Goal: Find specific page/section: Find specific page/section

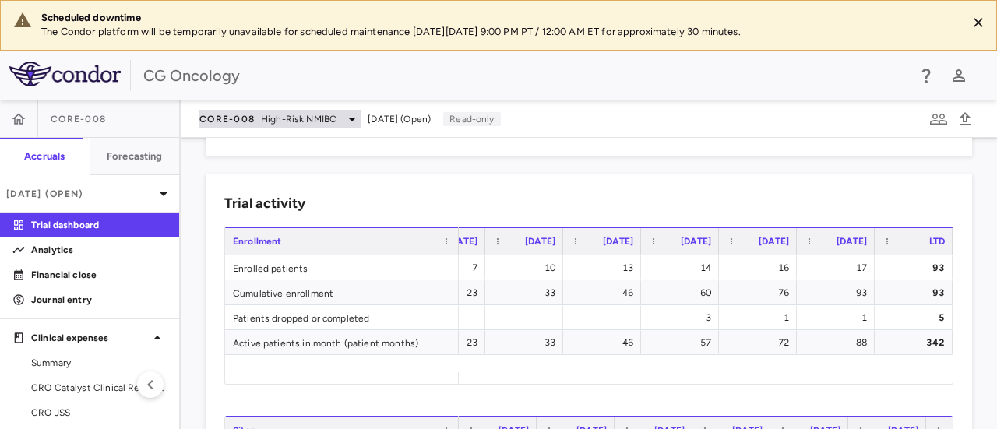
click at [351, 122] on icon at bounding box center [352, 119] width 19 height 19
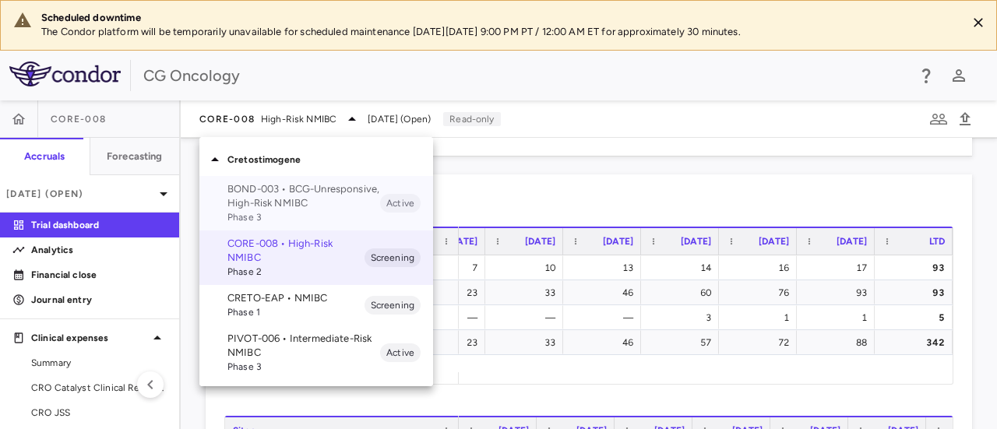
click at [318, 196] on p "BOND-003 • BCG-Unresponsive, High-Risk NMIBC" at bounding box center [303, 196] width 153 height 28
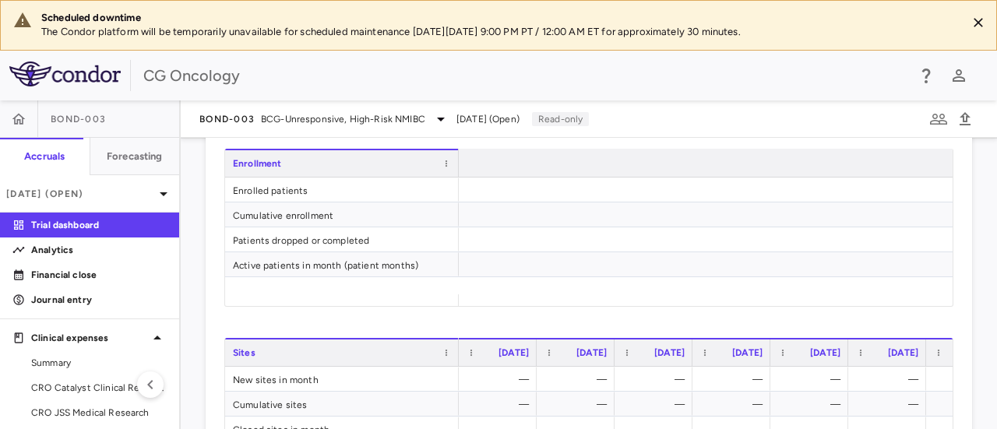
scroll to position [0, 4580]
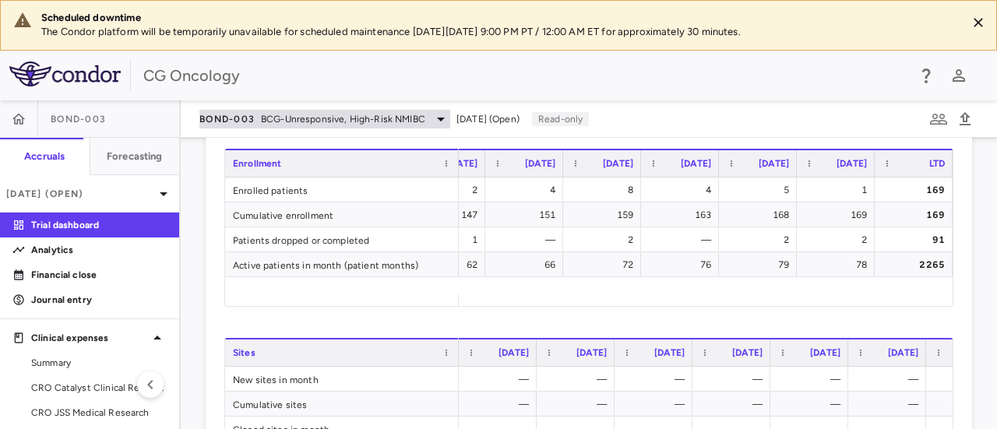
click at [437, 118] on icon at bounding box center [441, 120] width 8 height 4
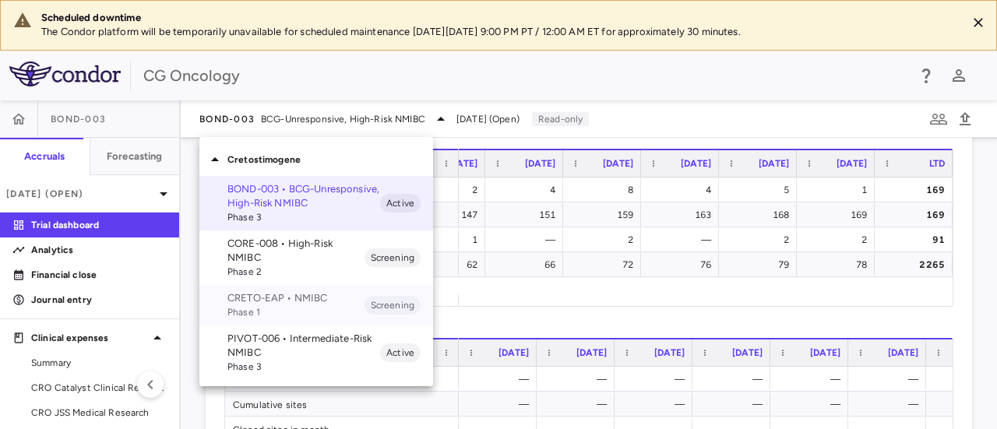
click at [304, 292] on p "CRETO-EAP • NMIBC" at bounding box center [295, 298] width 137 height 14
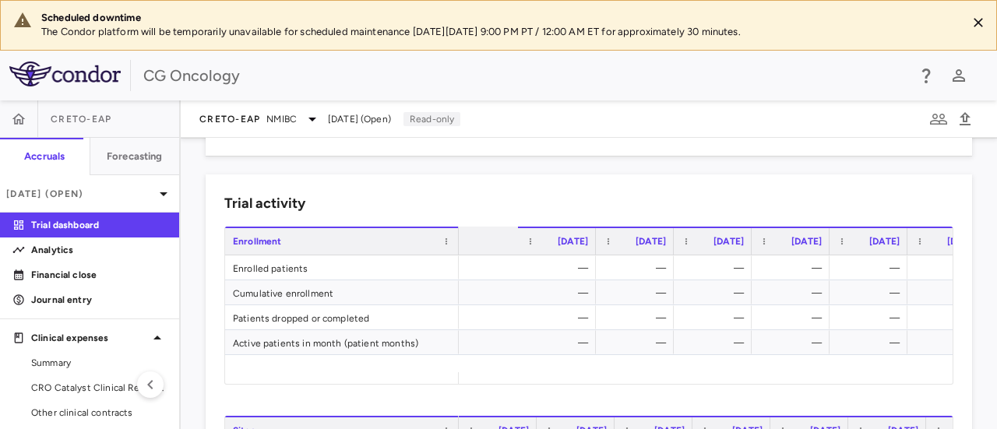
scroll to position [0, 647]
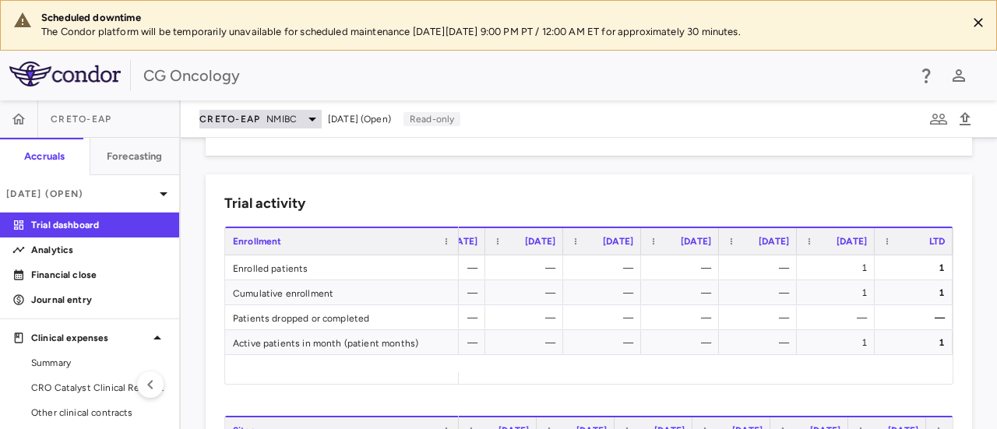
click at [315, 115] on icon at bounding box center [312, 119] width 19 height 19
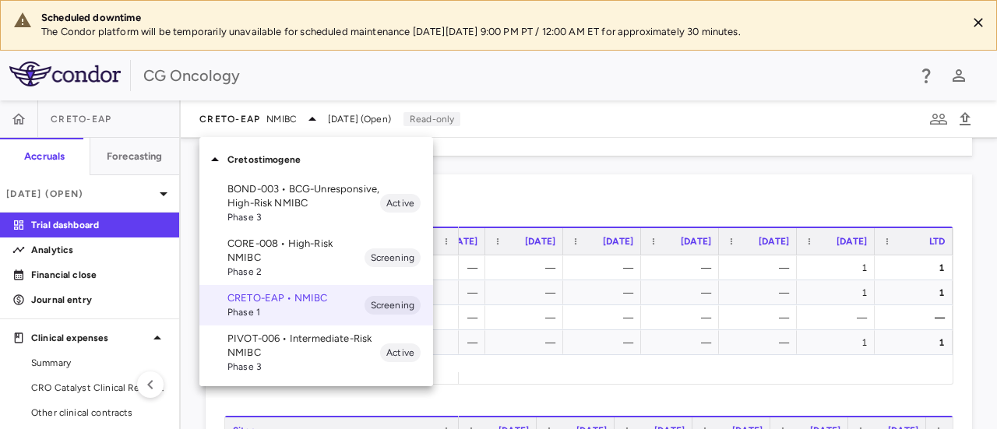
click at [302, 349] on p "PIVOT-006 • Intermediate-Risk NMIBC" at bounding box center [303, 346] width 153 height 28
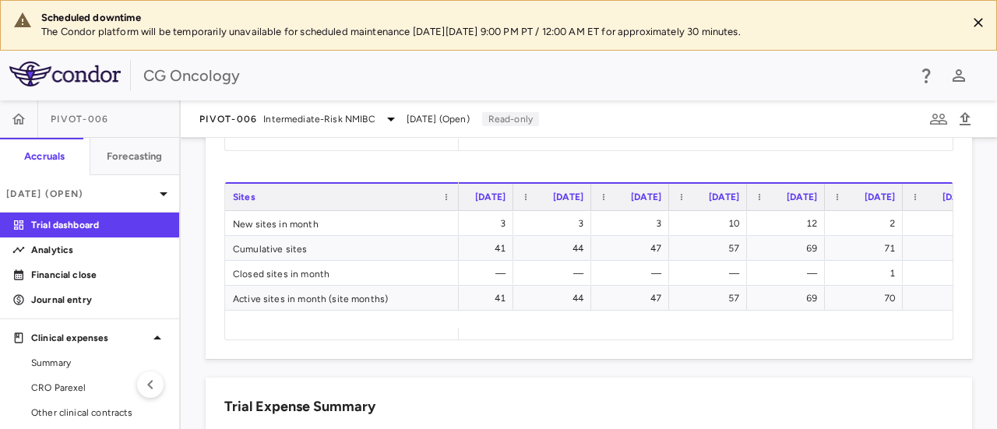
scroll to position [0, 1549]
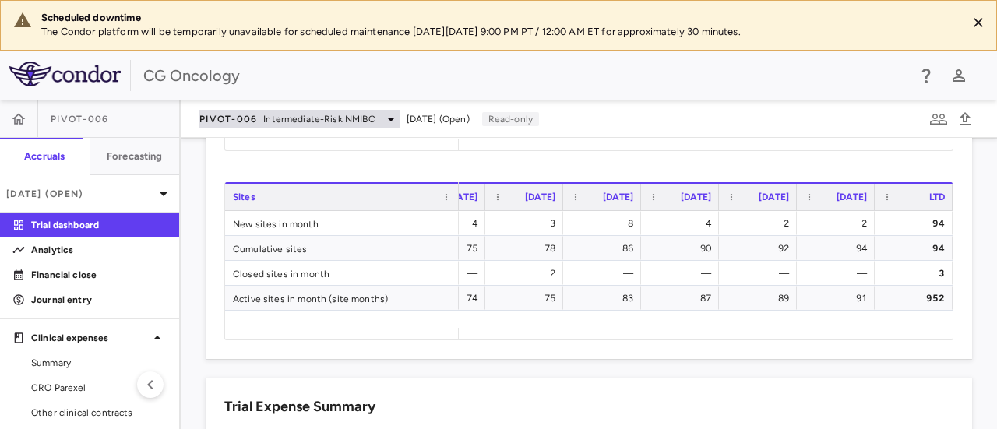
click at [275, 121] on span "Intermediate-Risk NMIBC" at bounding box center [318, 119] width 111 height 14
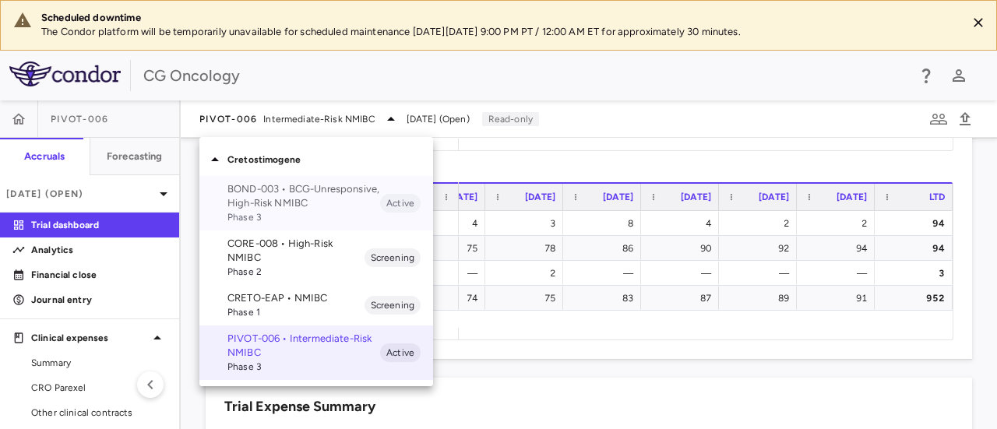
click at [260, 190] on p "BOND-003 • BCG-Unresponsive, High-Risk NMIBC" at bounding box center [303, 196] width 153 height 28
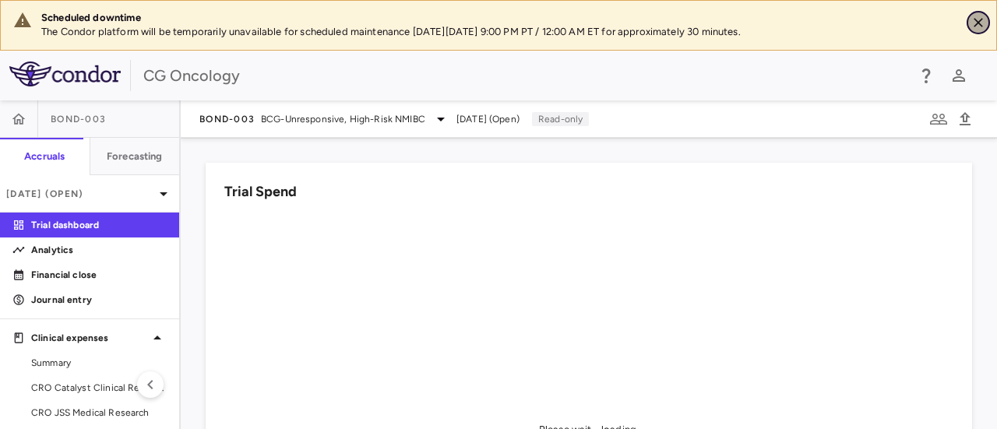
click at [978, 23] on icon "Close" at bounding box center [978, 22] width 9 height 9
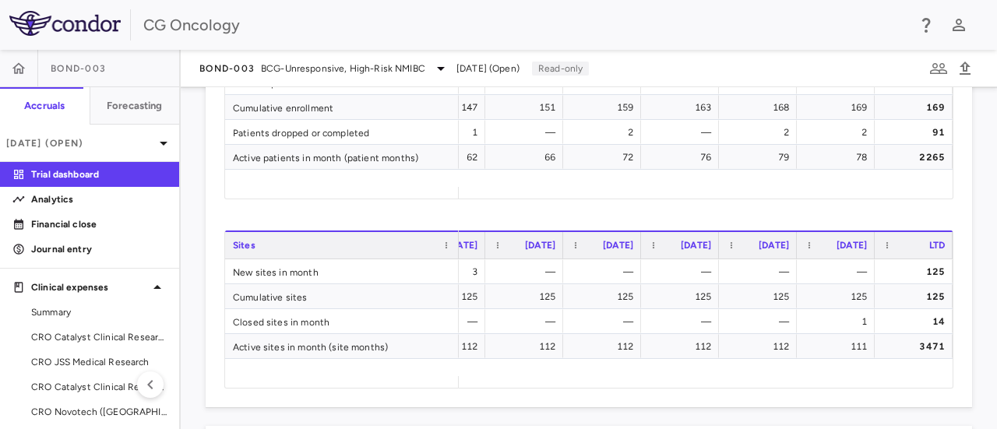
scroll to position [701, 0]
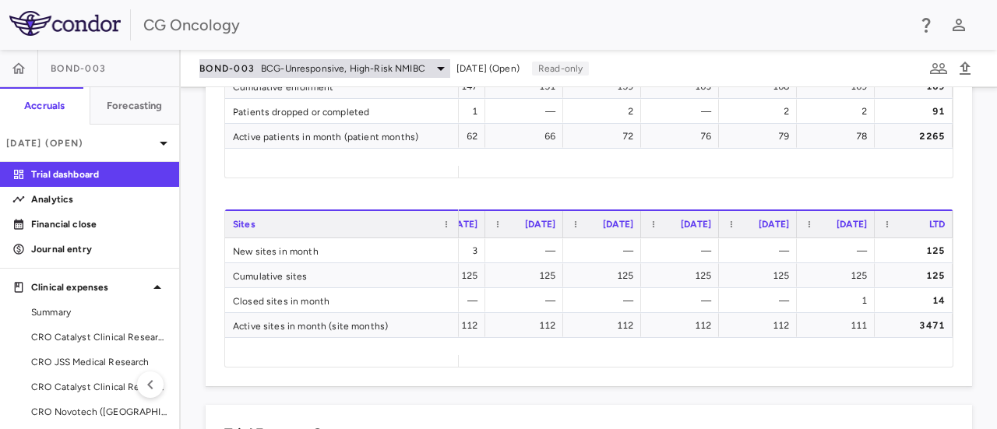
click at [438, 69] on icon at bounding box center [441, 69] width 8 height 4
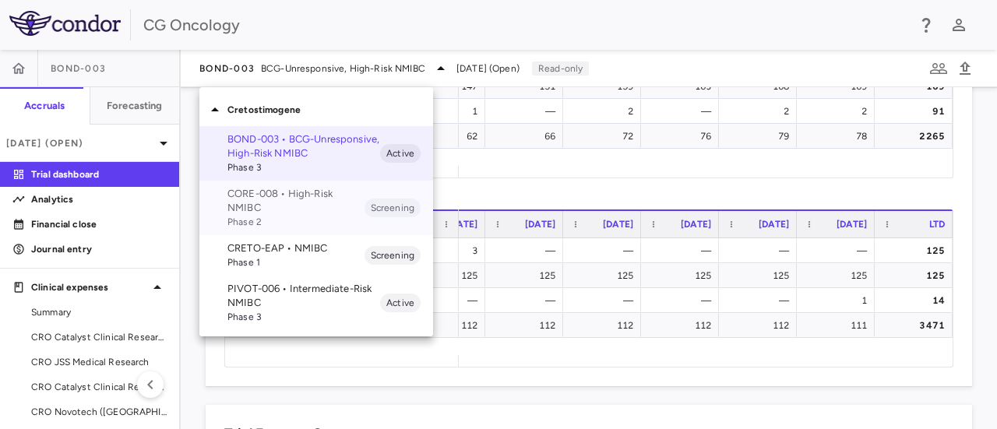
click at [280, 197] on p "CORE-008 • High-Risk NMIBC" at bounding box center [295, 201] width 137 height 28
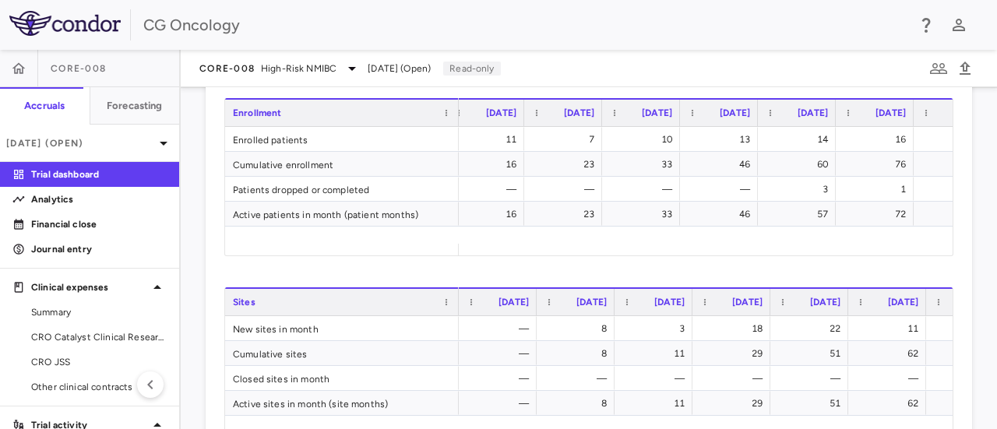
scroll to position [0, 530]
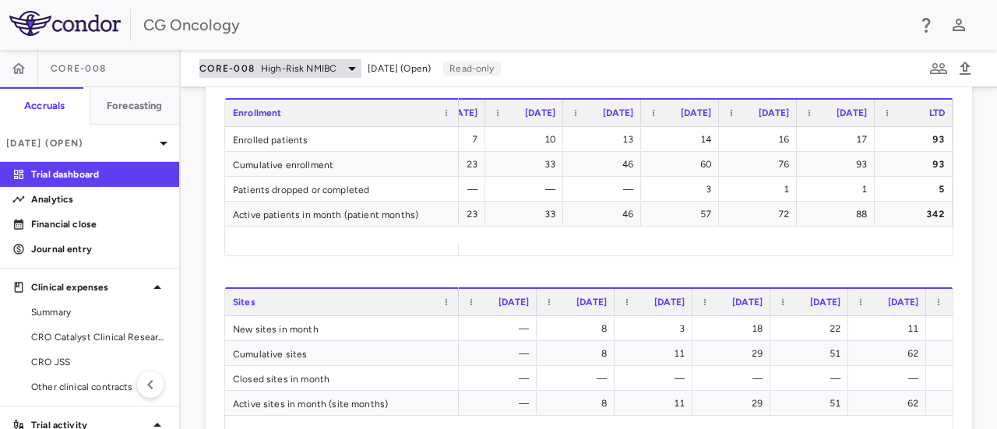
click at [354, 71] on icon at bounding box center [352, 68] width 19 height 19
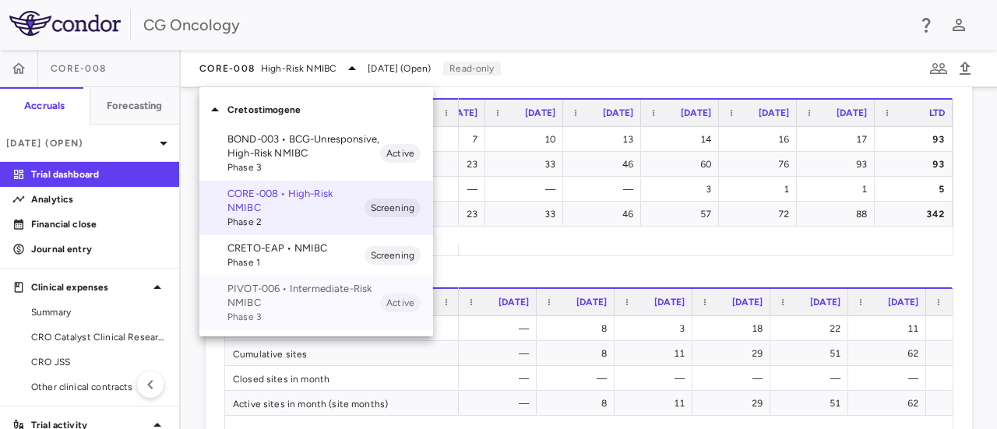
click at [280, 294] on p "PIVOT-006 • Intermediate-Risk NMIBC" at bounding box center [303, 296] width 153 height 28
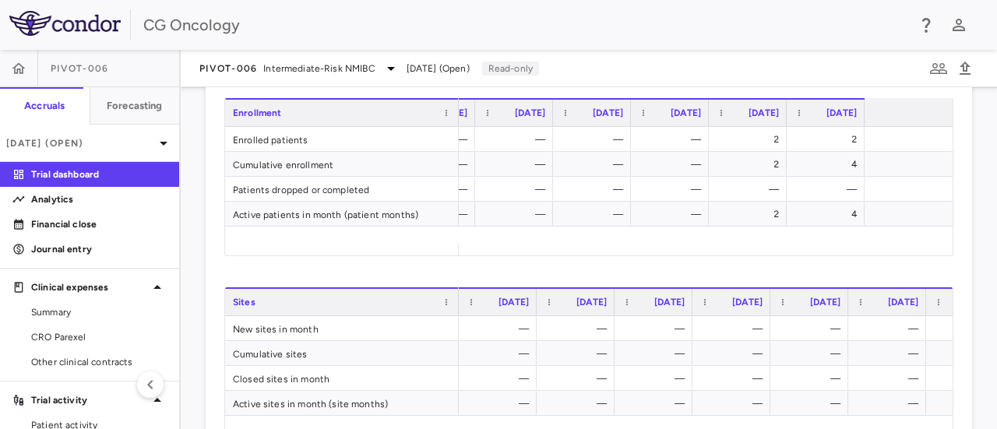
scroll to position [0, 1009]
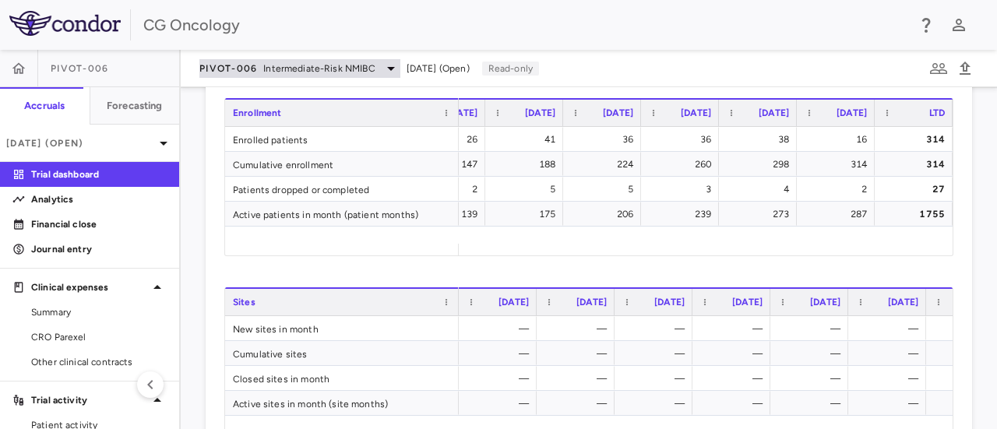
click at [389, 66] on icon at bounding box center [391, 68] width 19 height 19
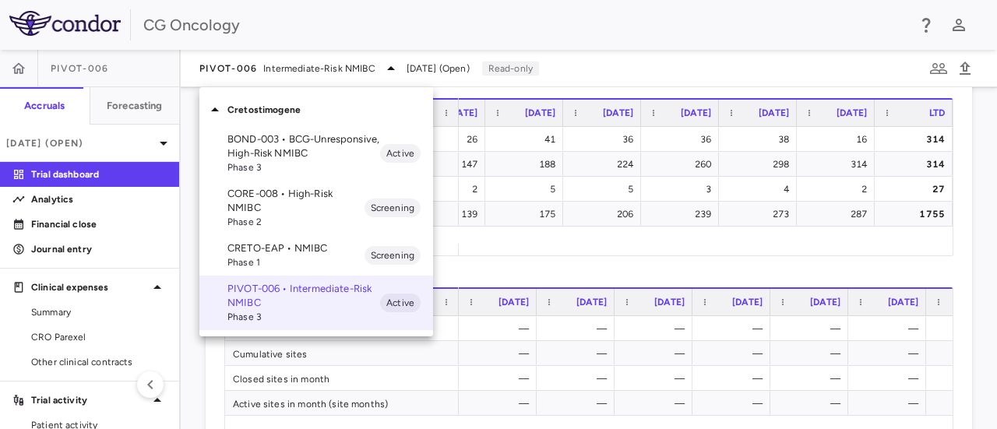
click at [268, 196] on p "CORE-008 • High-Risk NMIBC" at bounding box center [295, 201] width 137 height 28
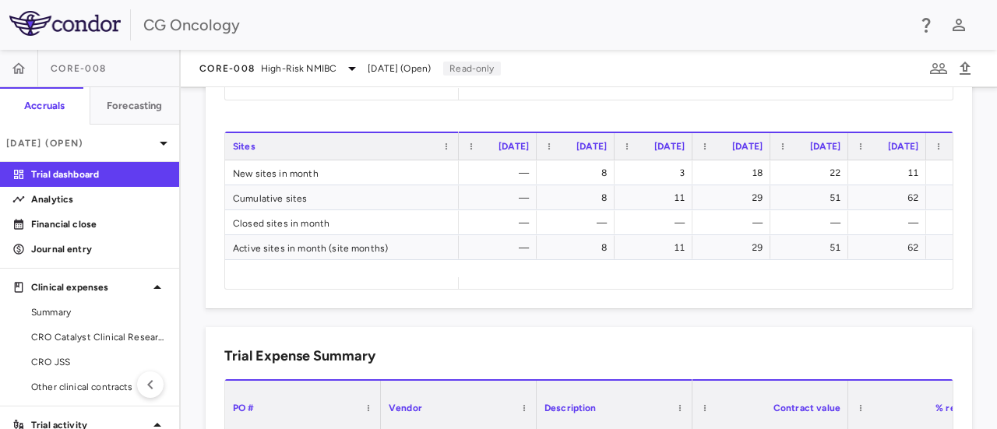
scroll to position [0, 530]
